Goal: Check status: Check status

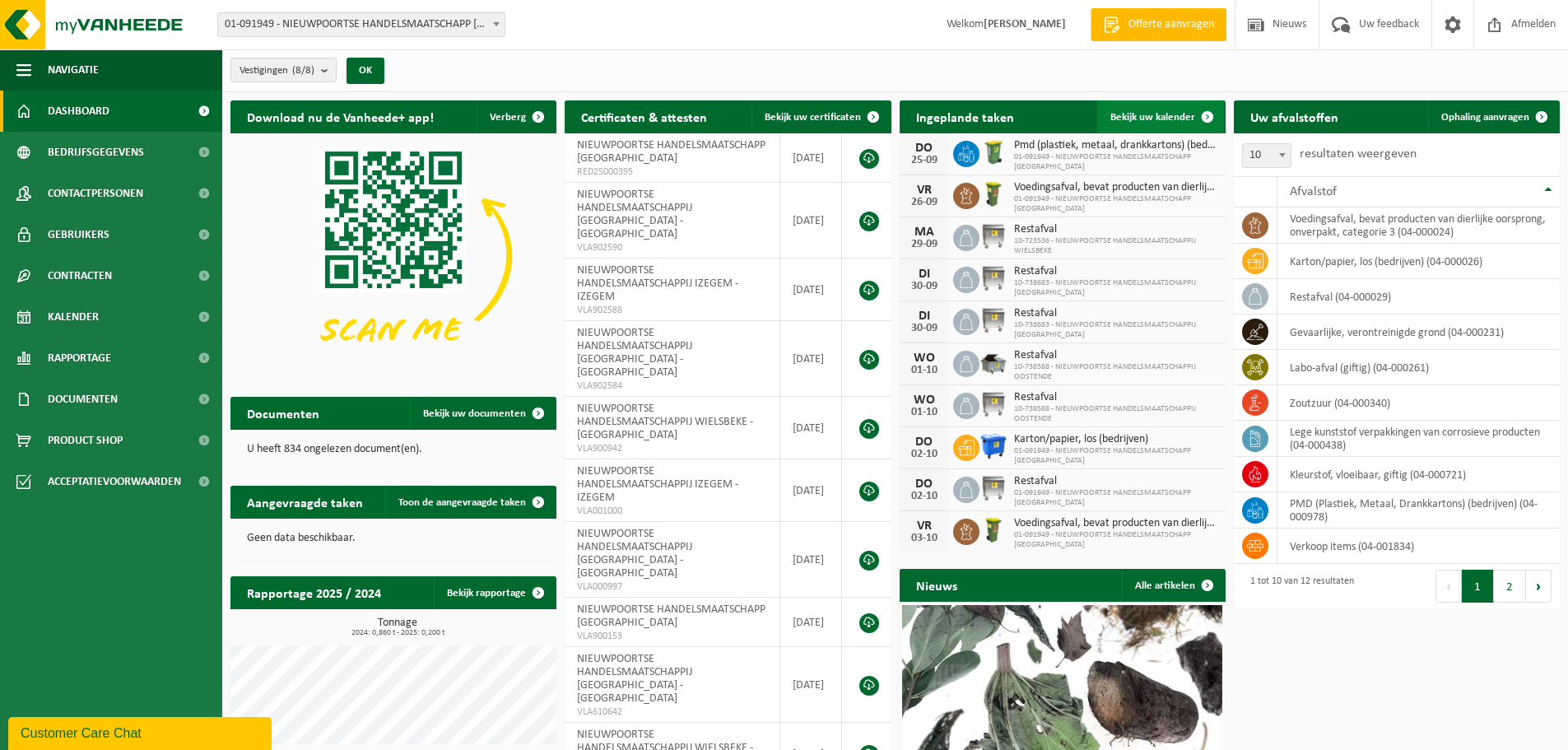
click at [1115, 112] on span "Bekijk uw kalender" at bounding box center [1153, 117] width 85 height 11
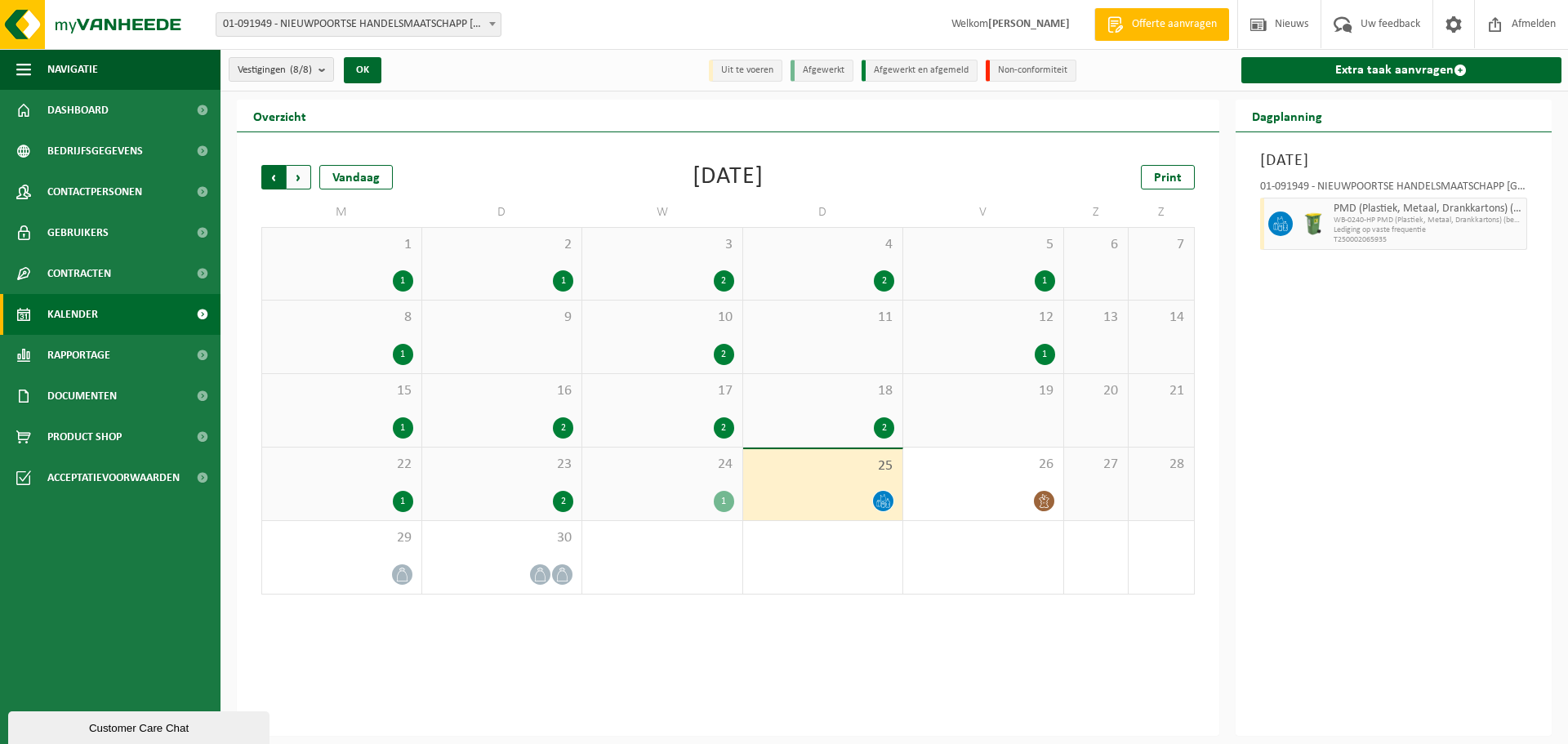
click at [301, 175] on span "Volgende" at bounding box center [299, 178] width 25 height 25
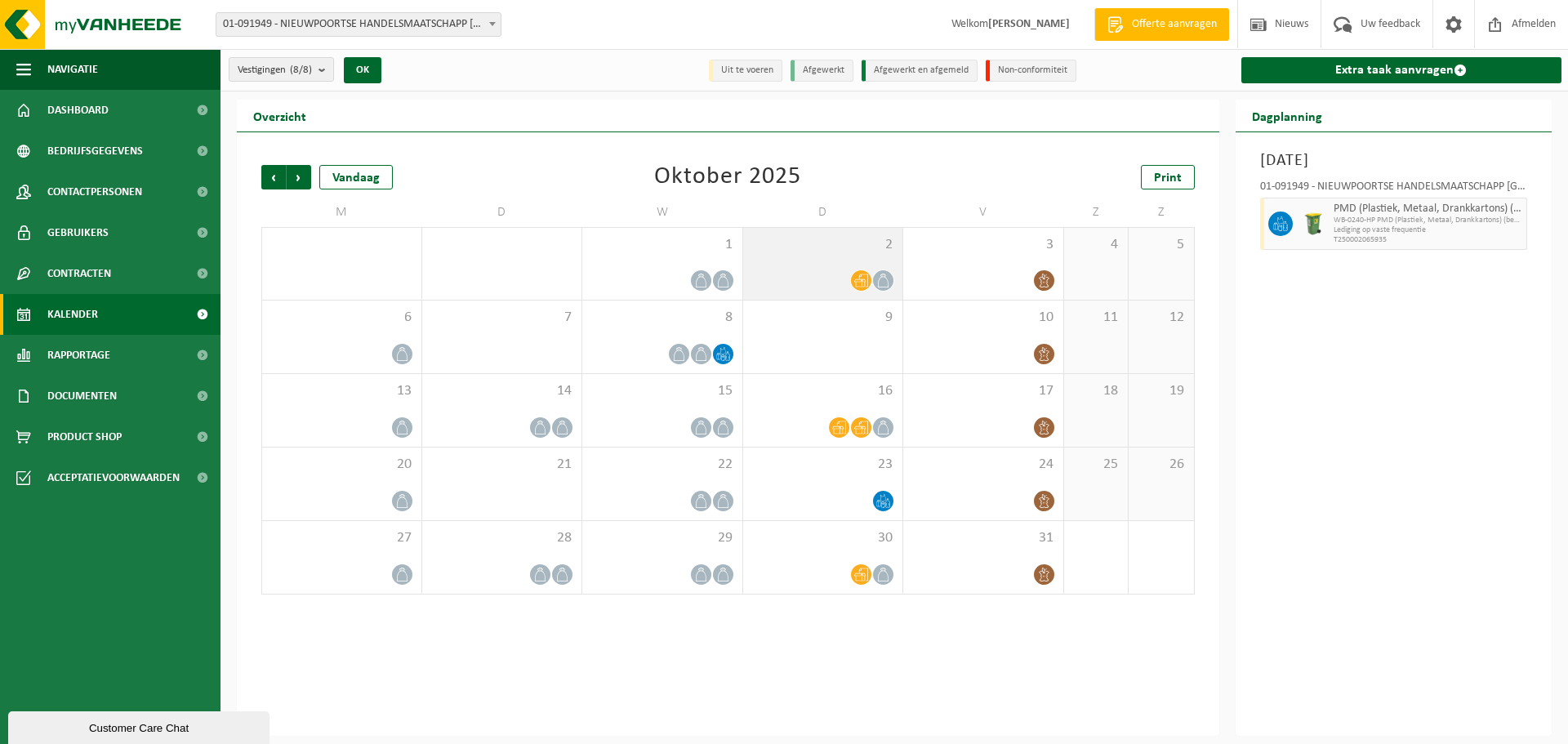
click at [854, 274] on icon at bounding box center [861, 281] width 14 height 14
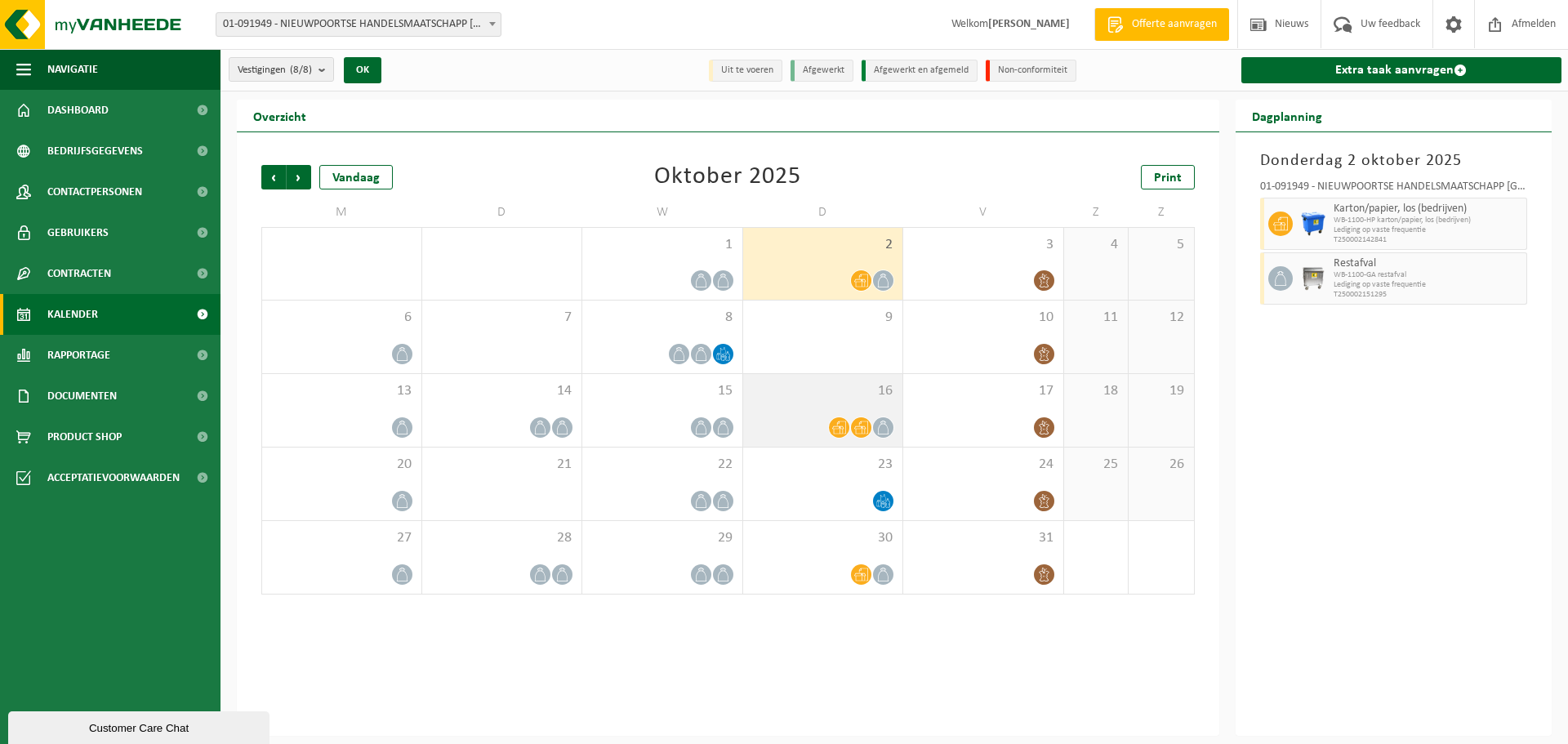
click at [857, 425] on icon at bounding box center [861, 427] width 14 height 14
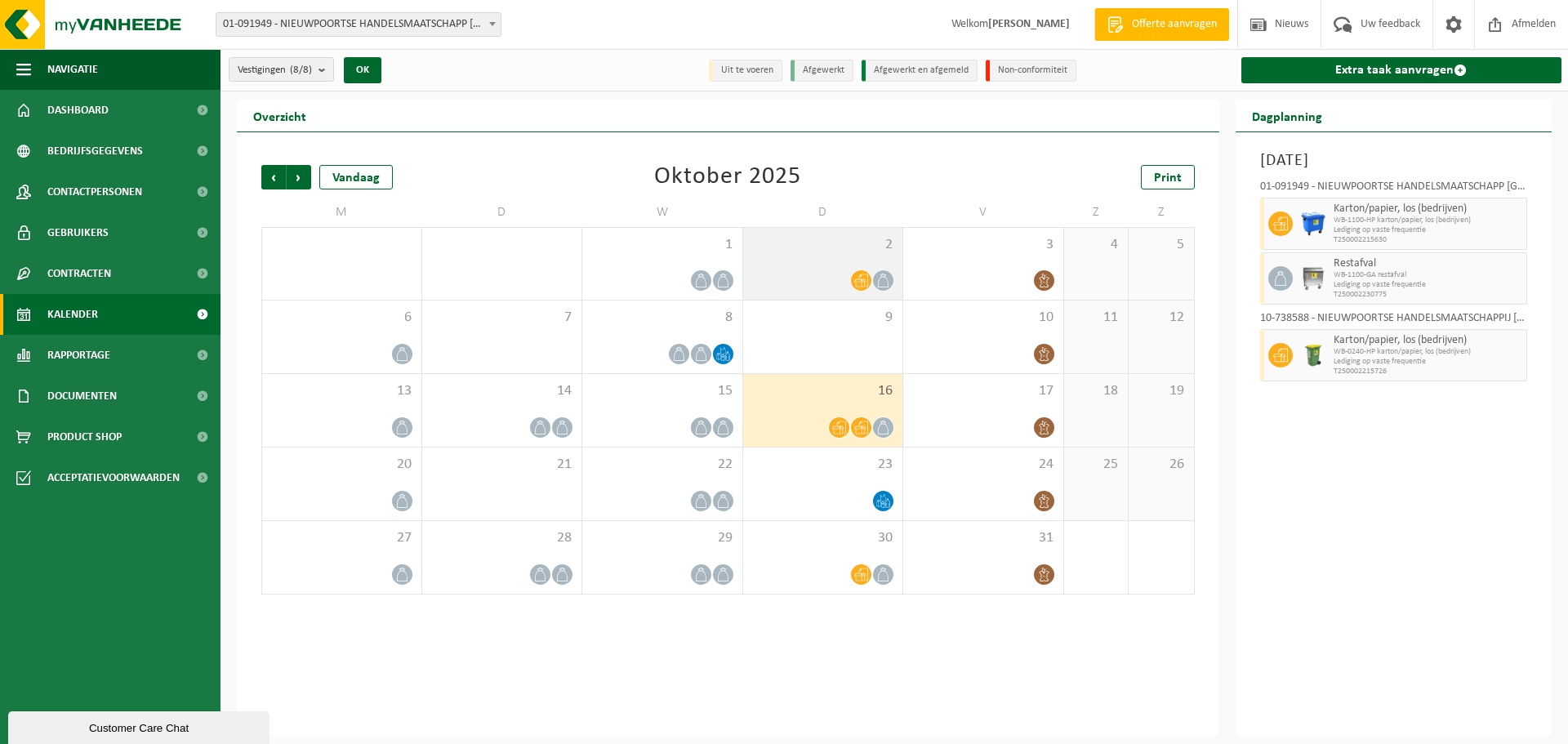
click at [856, 288] on div at bounding box center [861, 281] width 22 height 22
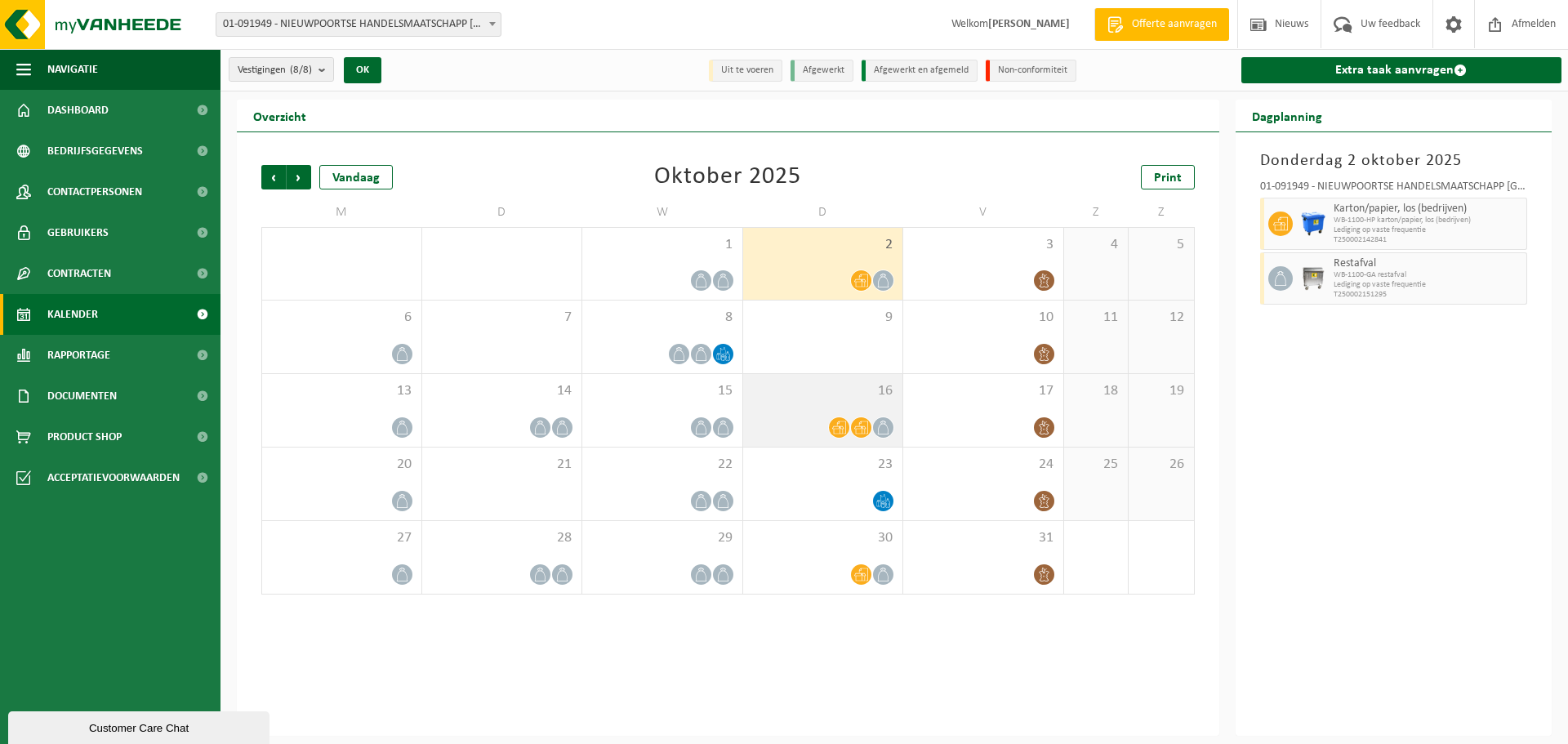
click at [858, 416] on div at bounding box center [861, 427] width 22 height 22
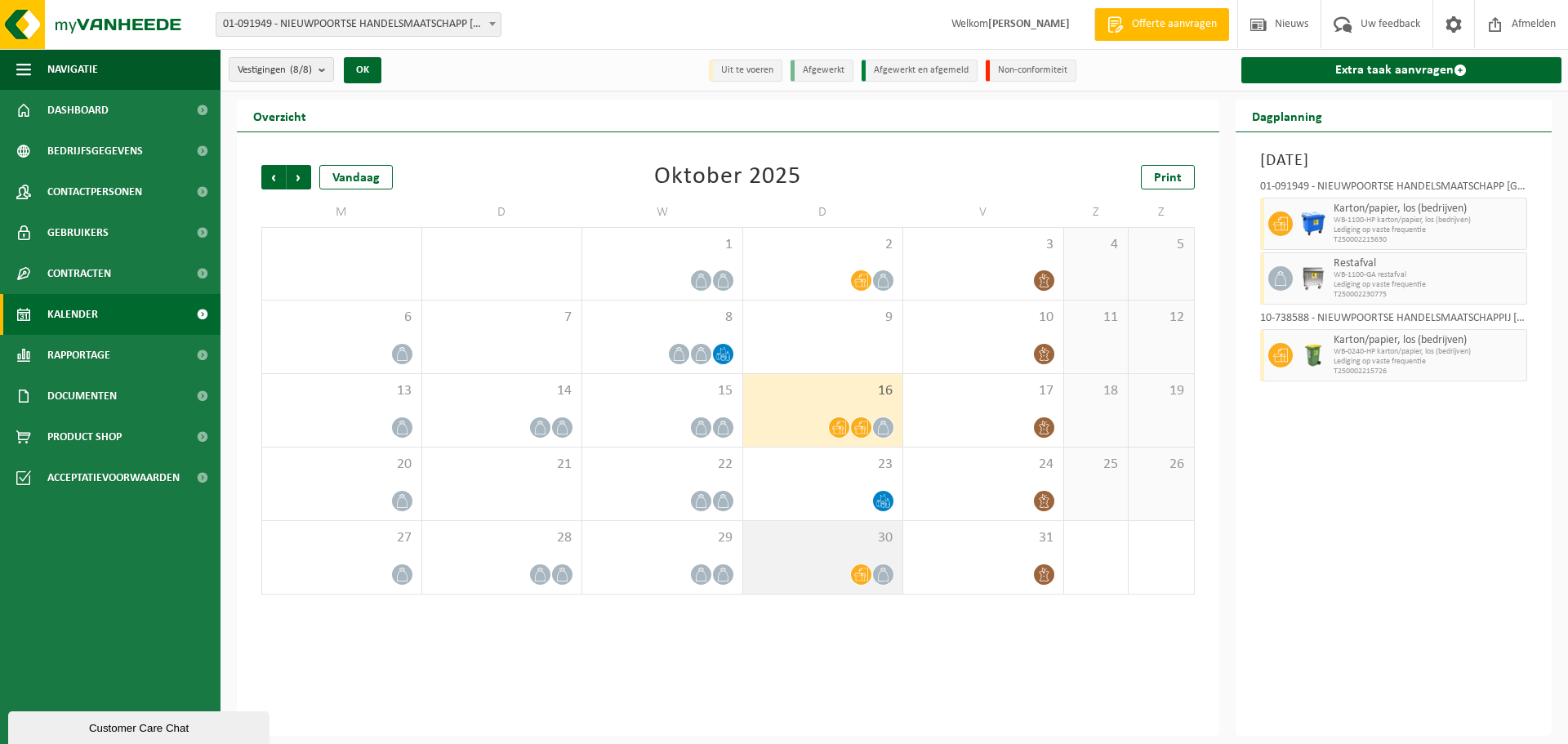
click at [861, 568] on icon at bounding box center [861, 574] width 14 height 14
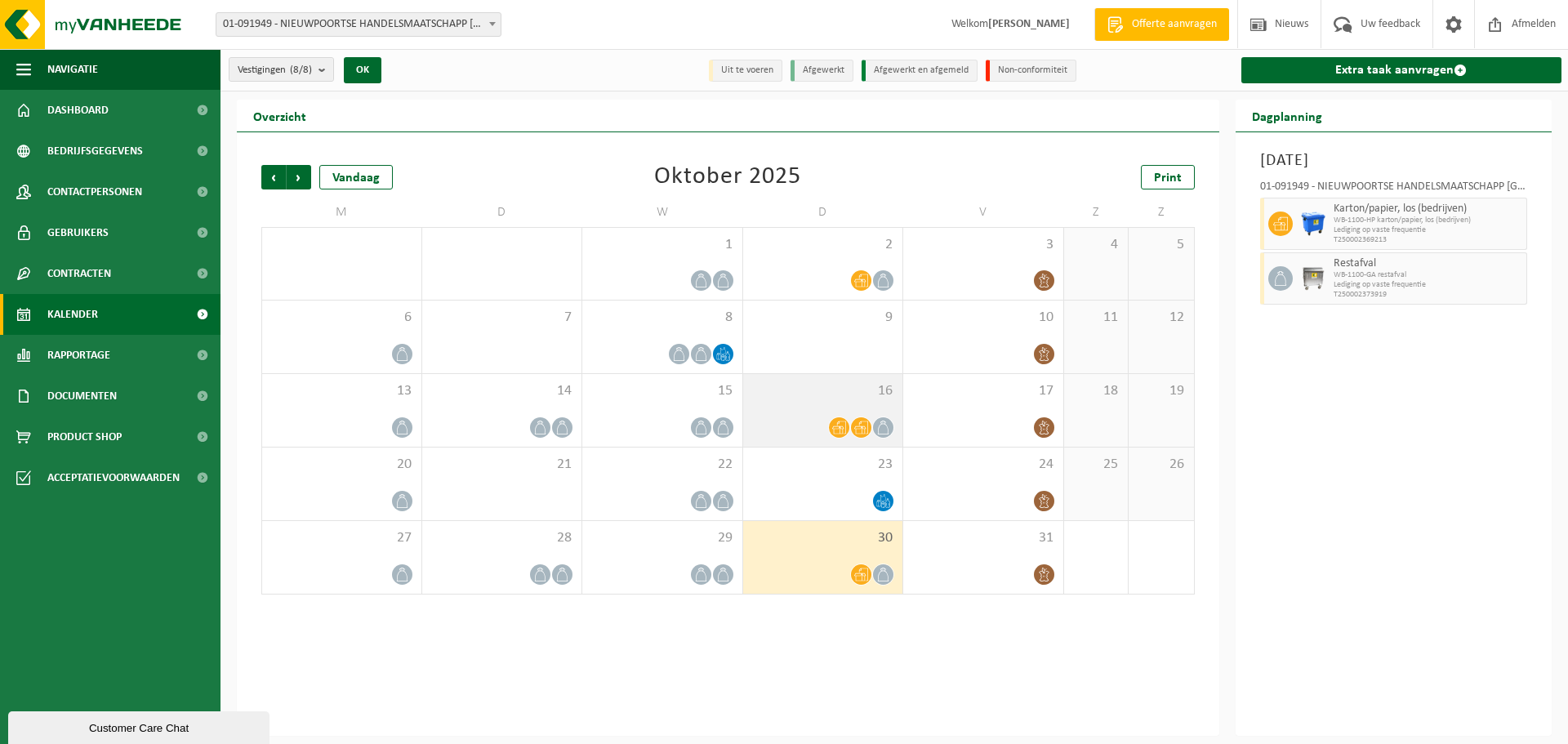
click at [861, 408] on div "16" at bounding box center [823, 411] width 160 height 72
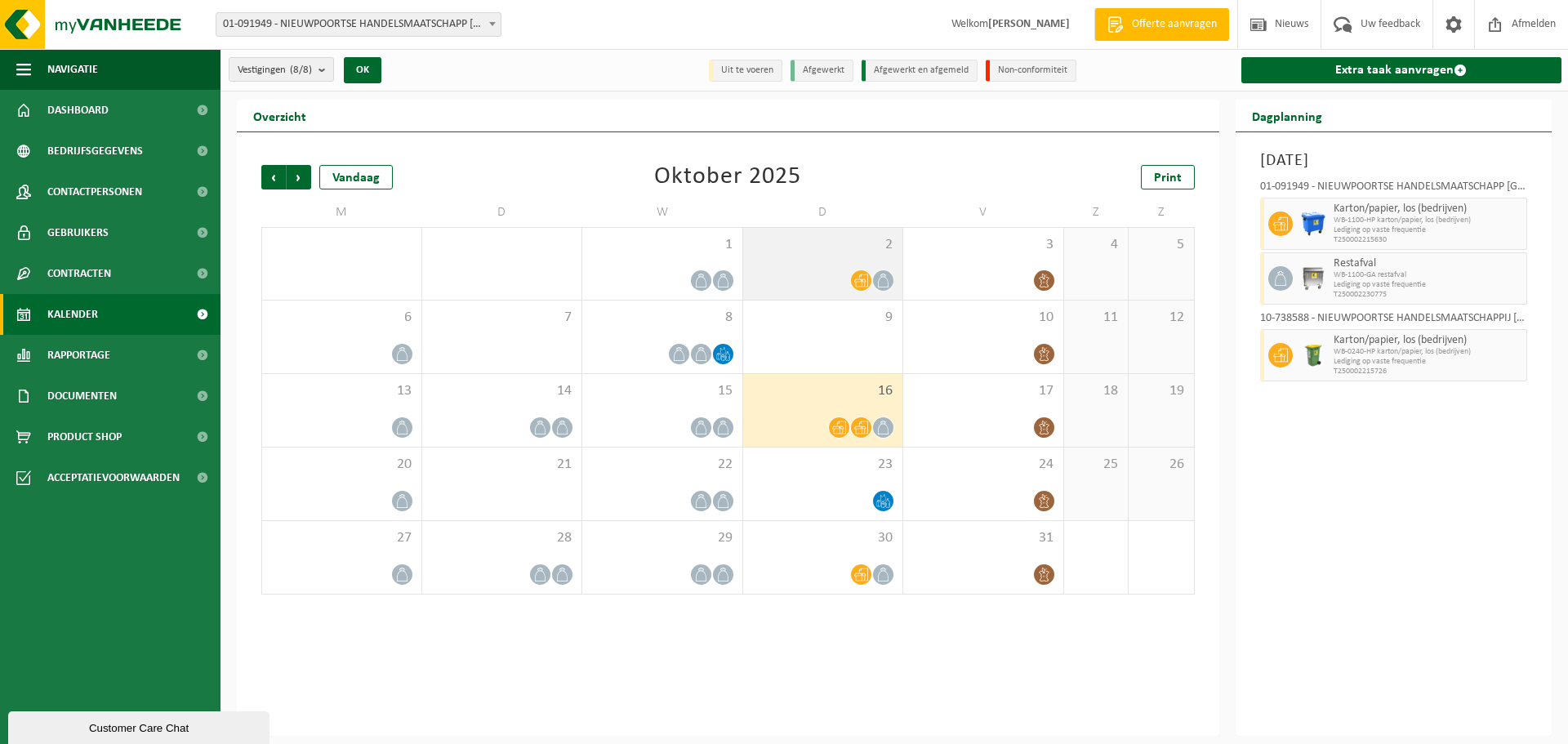
click at [878, 255] on div "2" at bounding box center [823, 263] width 160 height 72
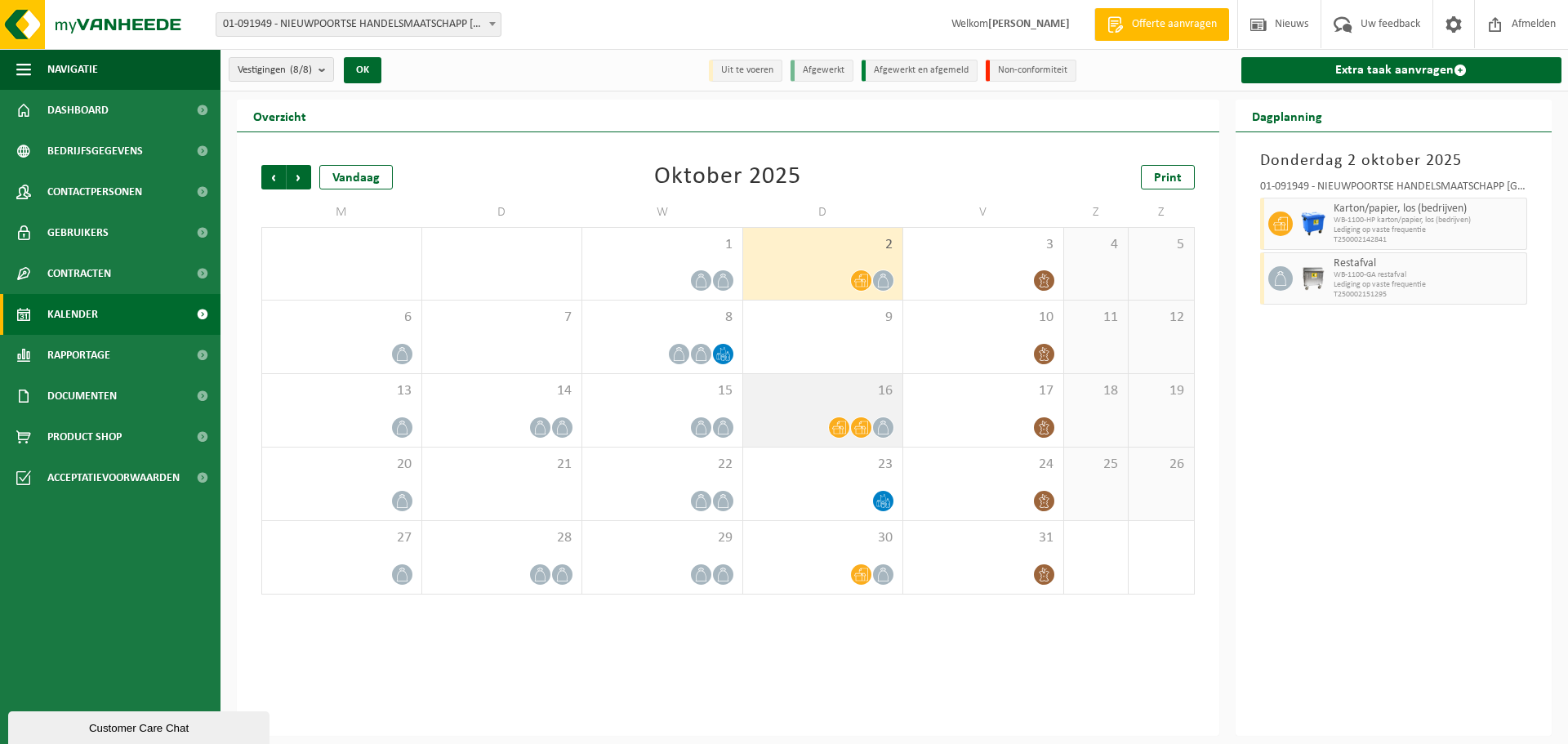
click at [865, 429] on icon at bounding box center [861, 427] width 14 height 14
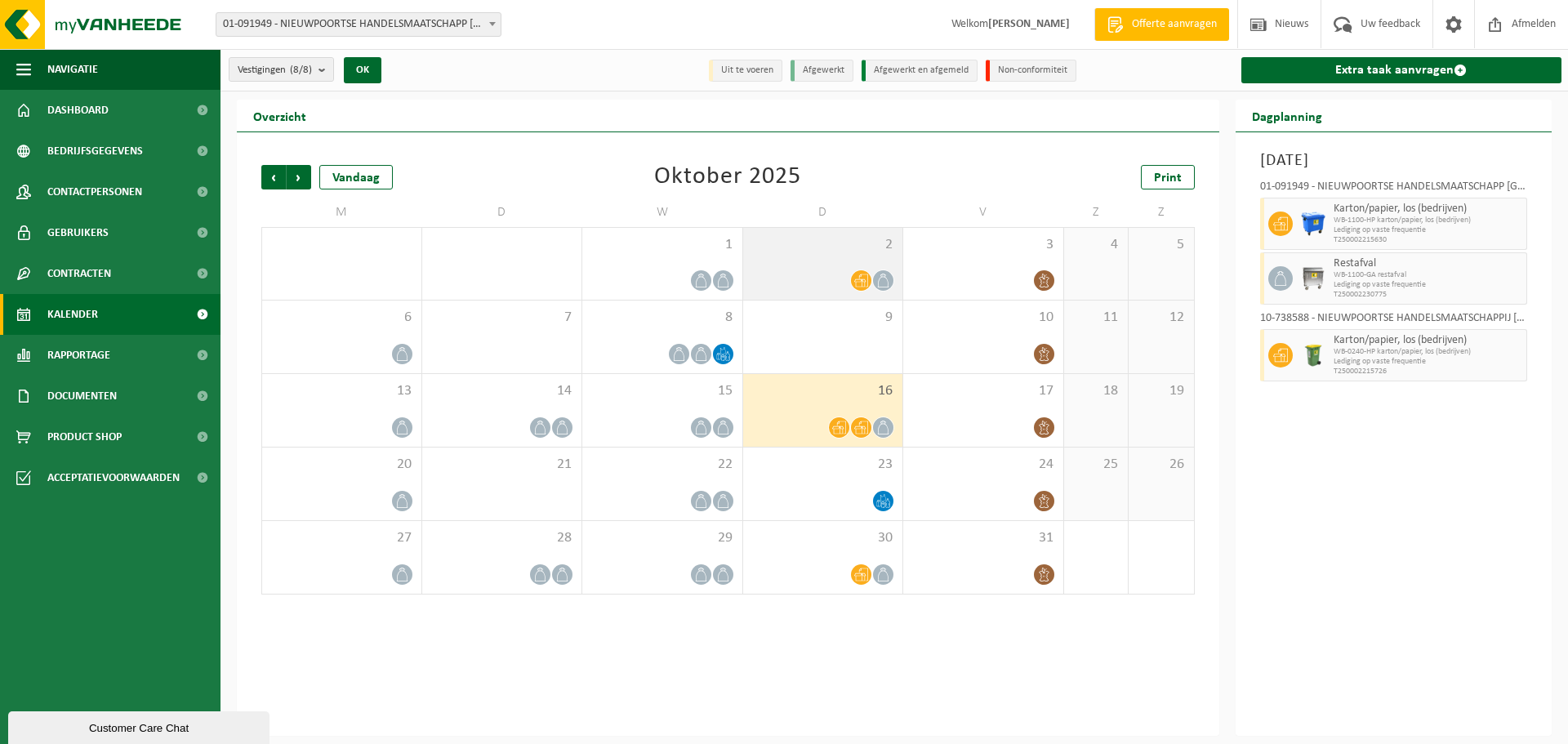
click at [869, 278] on span at bounding box center [861, 281] width 21 height 21
